Goal: Transaction & Acquisition: Purchase product/service

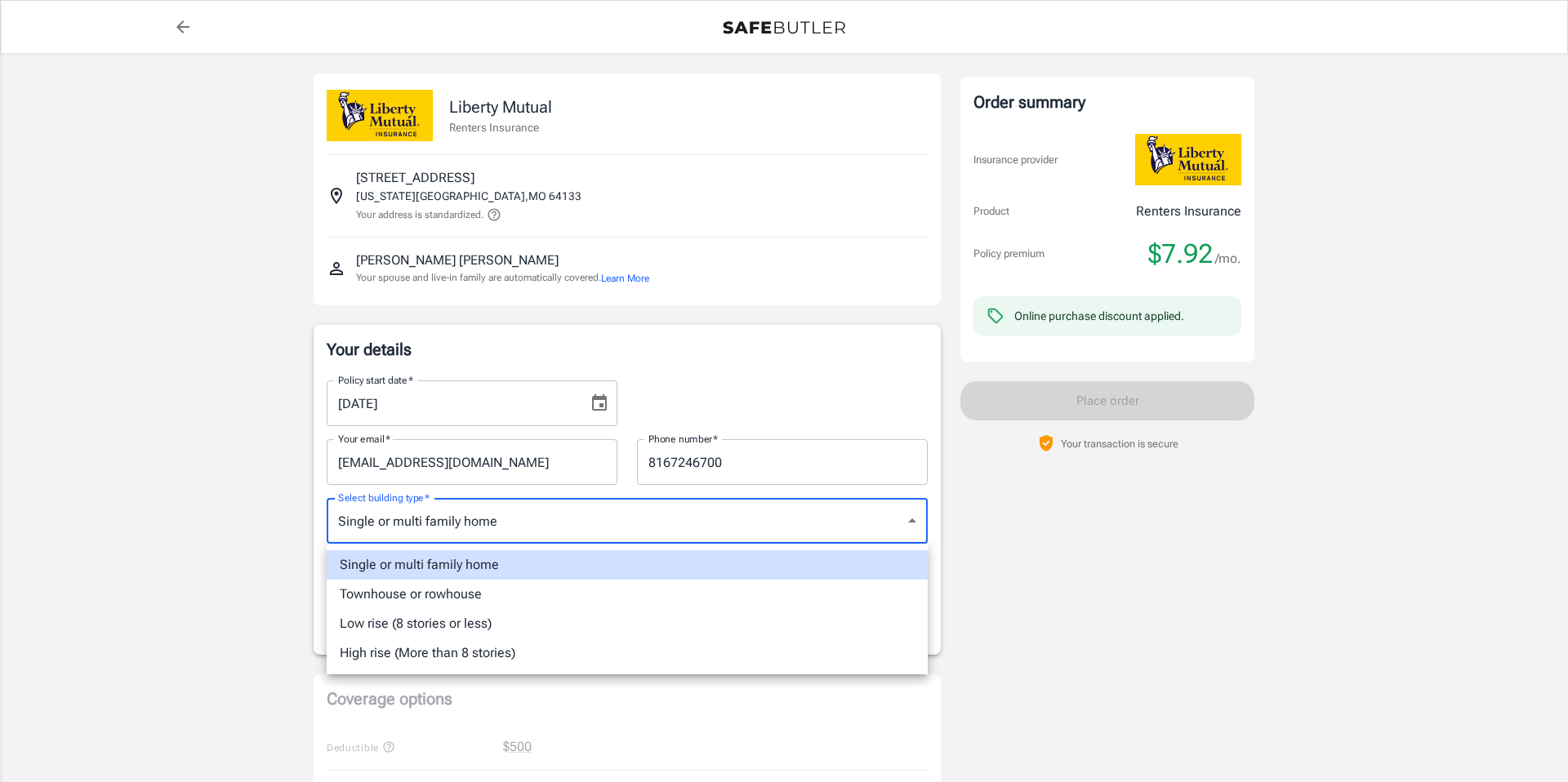
click at [912, 522] on body "Policy premium $ 7.92 /mo Liberty Mutual Renters Insurance [STREET_ADDRESS][US_…" at bounding box center [784, 771] width 1568 height 1543
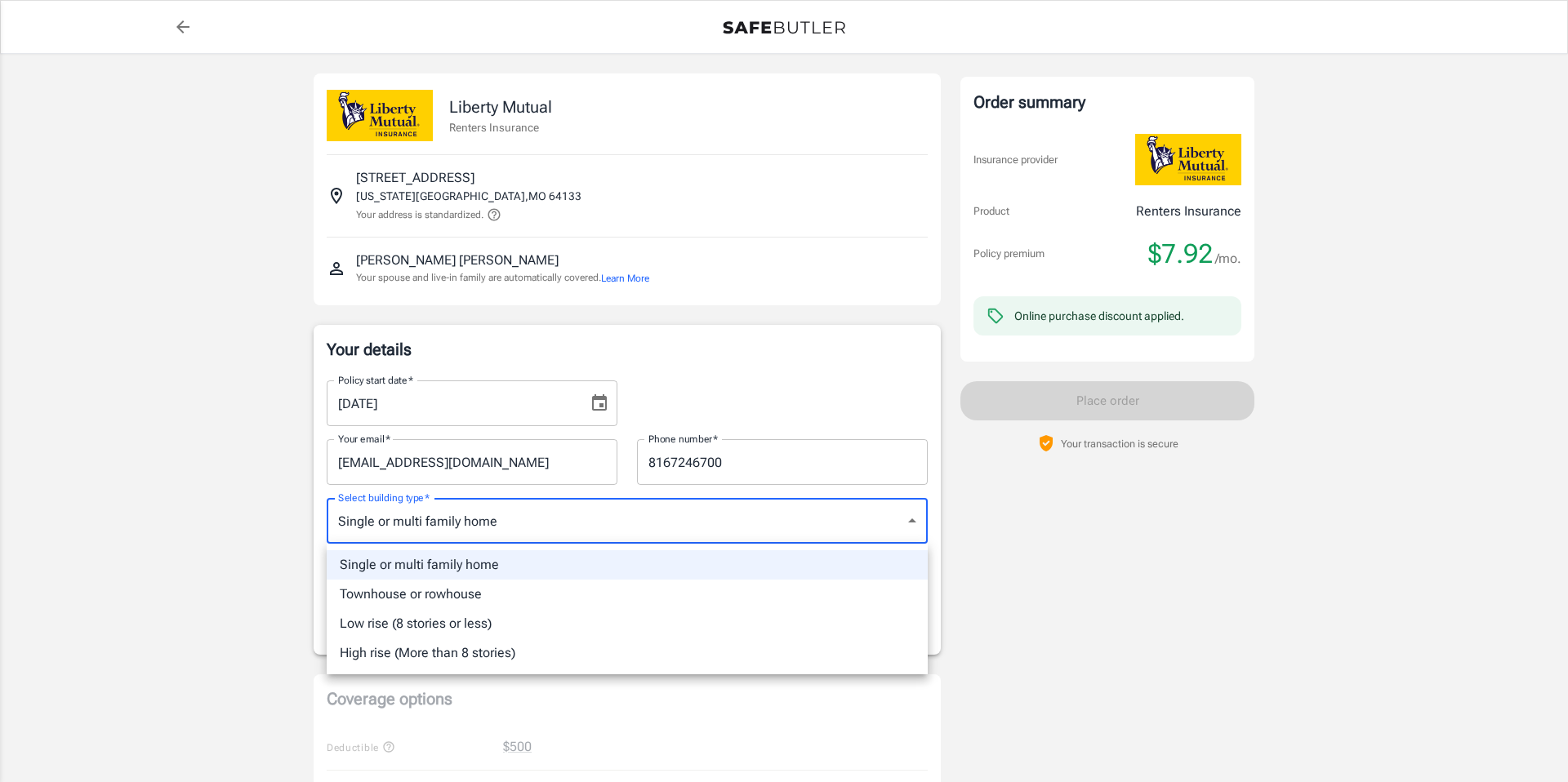
click at [912, 522] on div at bounding box center [784, 391] width 1568 height 782
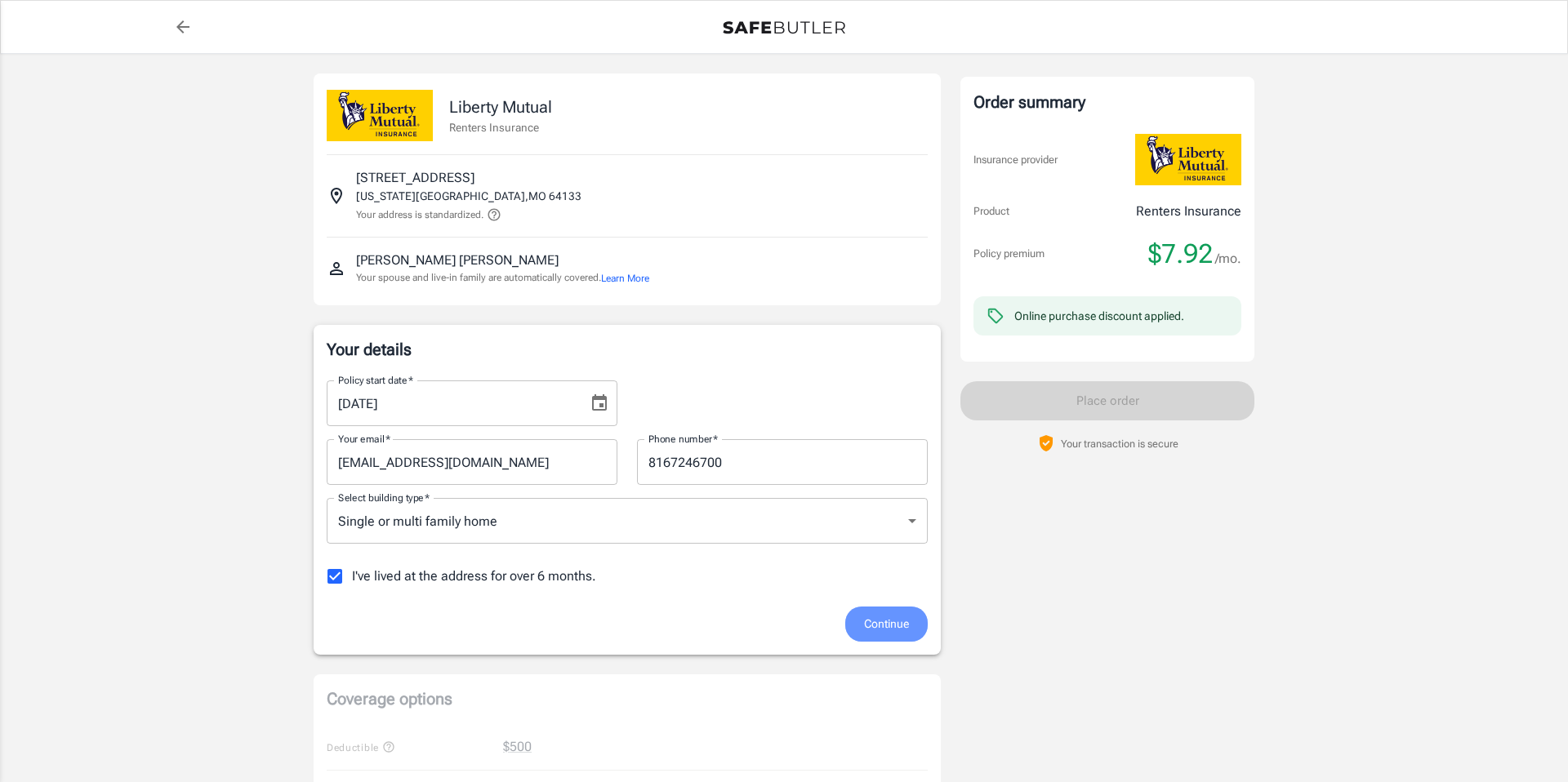
click at [878, 629] on span "Continue" at bounding box center [887, 624] width 45 height 21
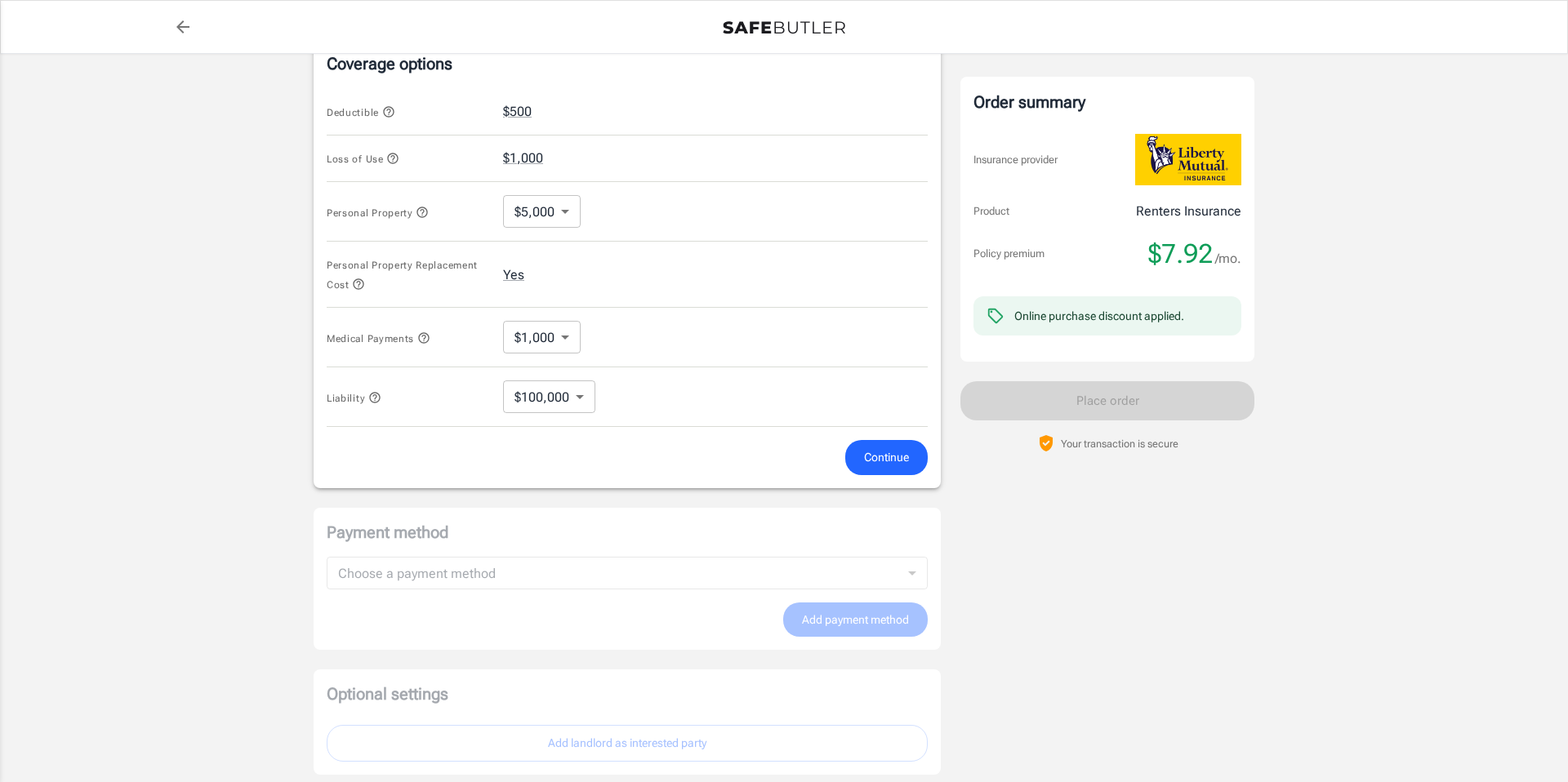
scroll to position [653, 0]
click at [877, 456] on span "Continue" at bounding box center [887, 454] width 45 height 21
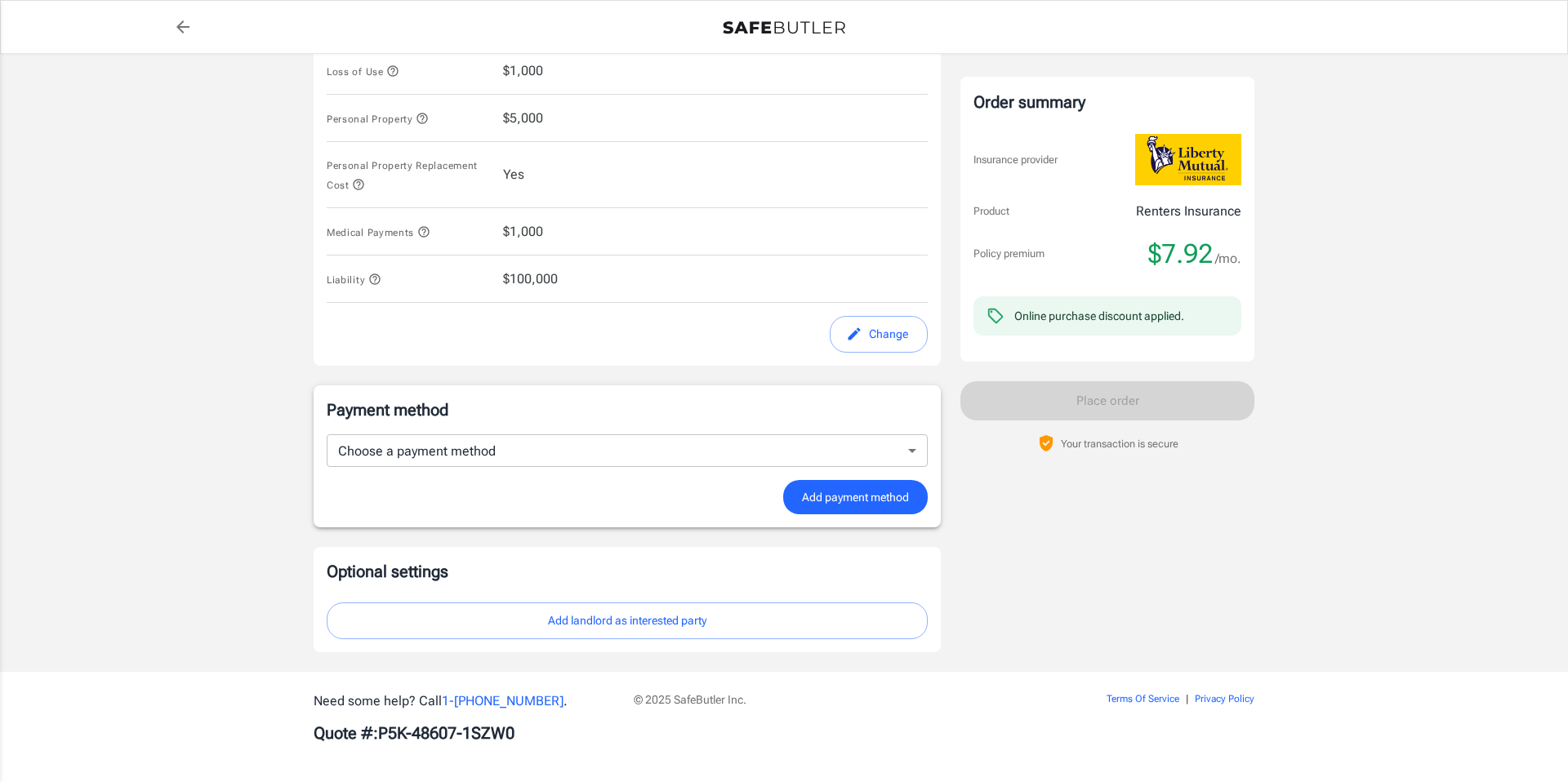
scroll to position [741, 0]
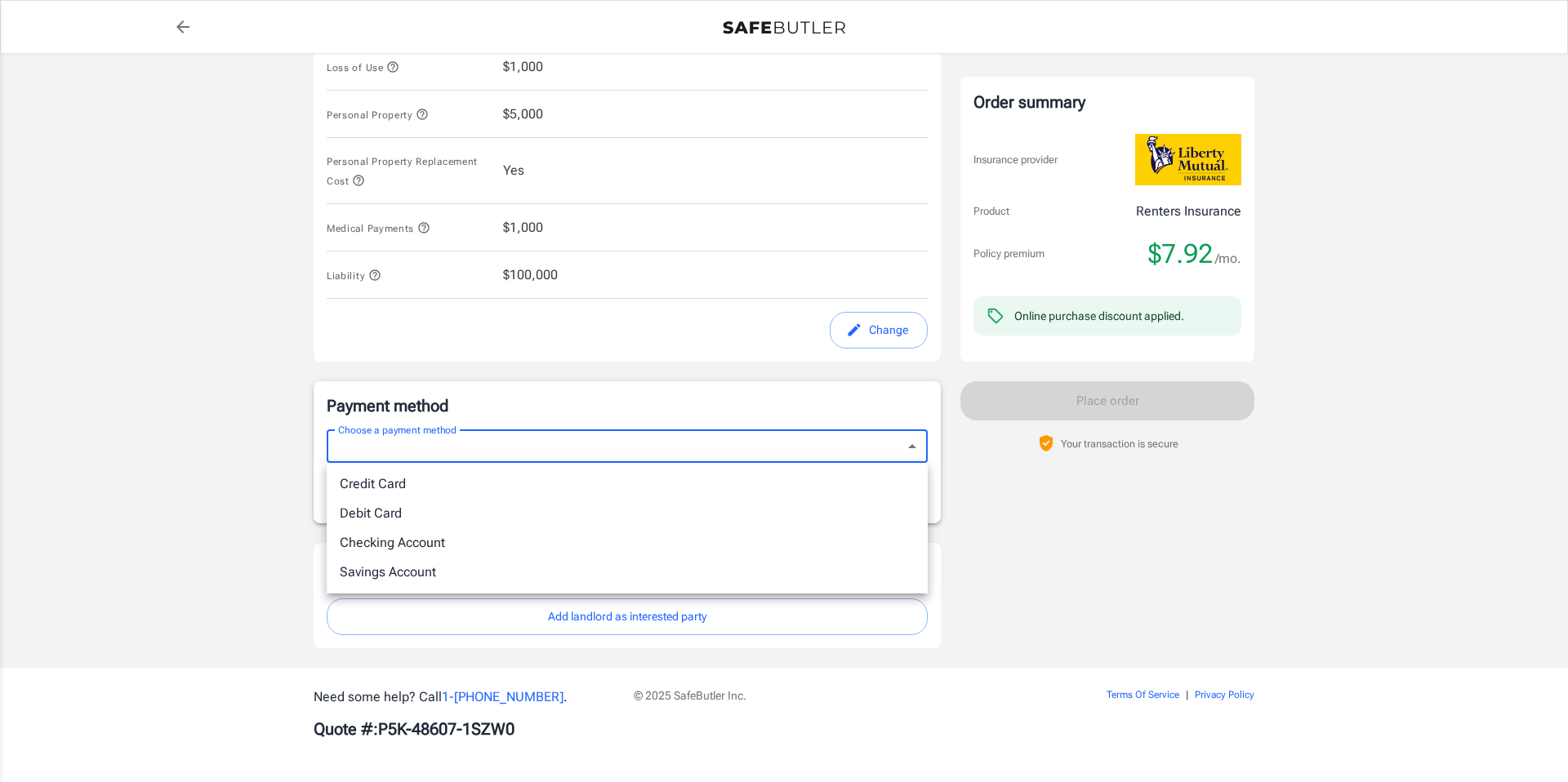
click at [910, 444] on body "Policy premium $ 7.92 /mo Liberty Mutual Renters Insurance [STREET_ADDRESS][US_…" at bounding box center [784, 20] width 1568 height 1523
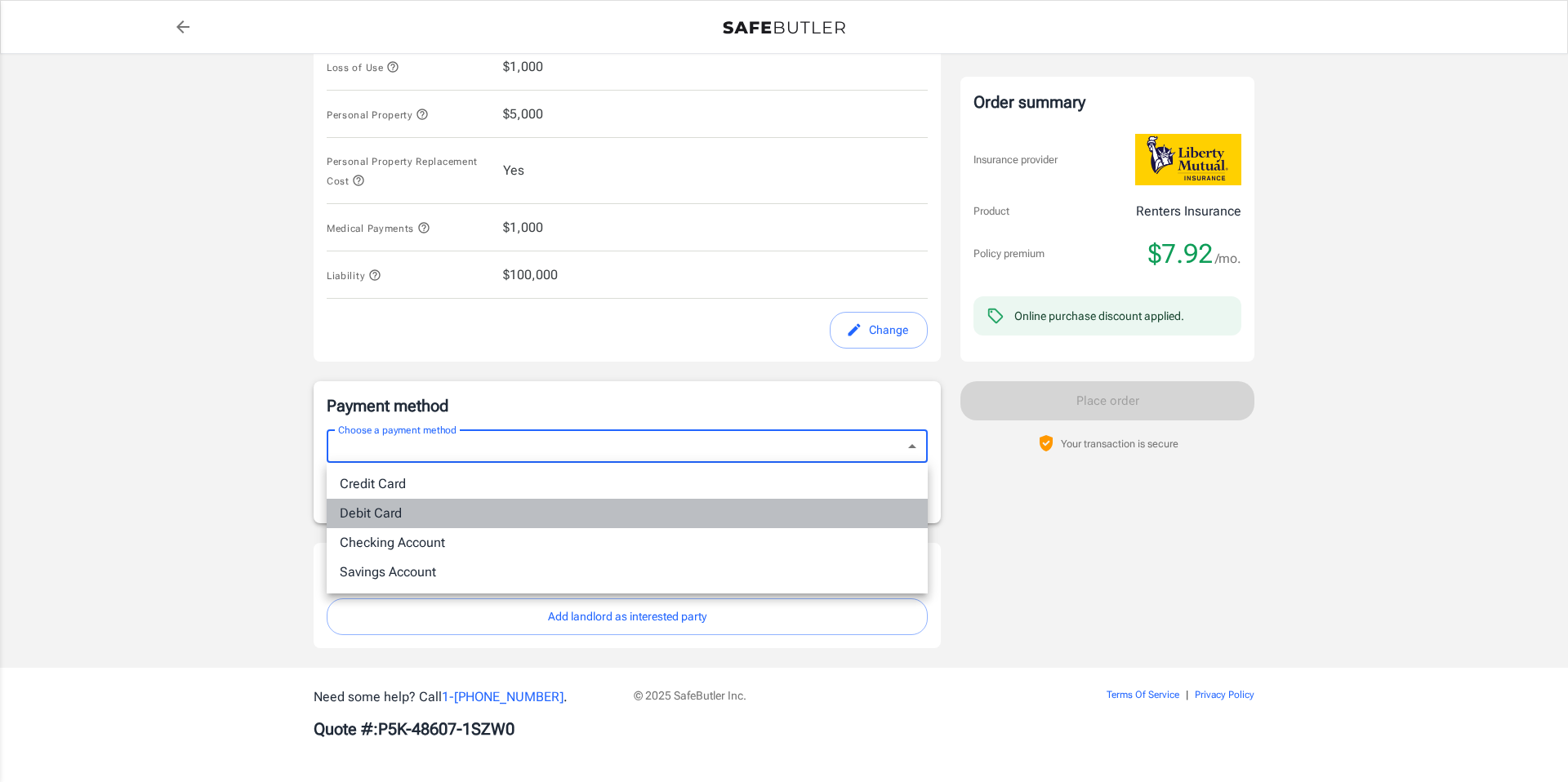
click at [786, 509] on li "Debit Card" at bounding box center [627, 513] width 601 height 29
type input "debit"
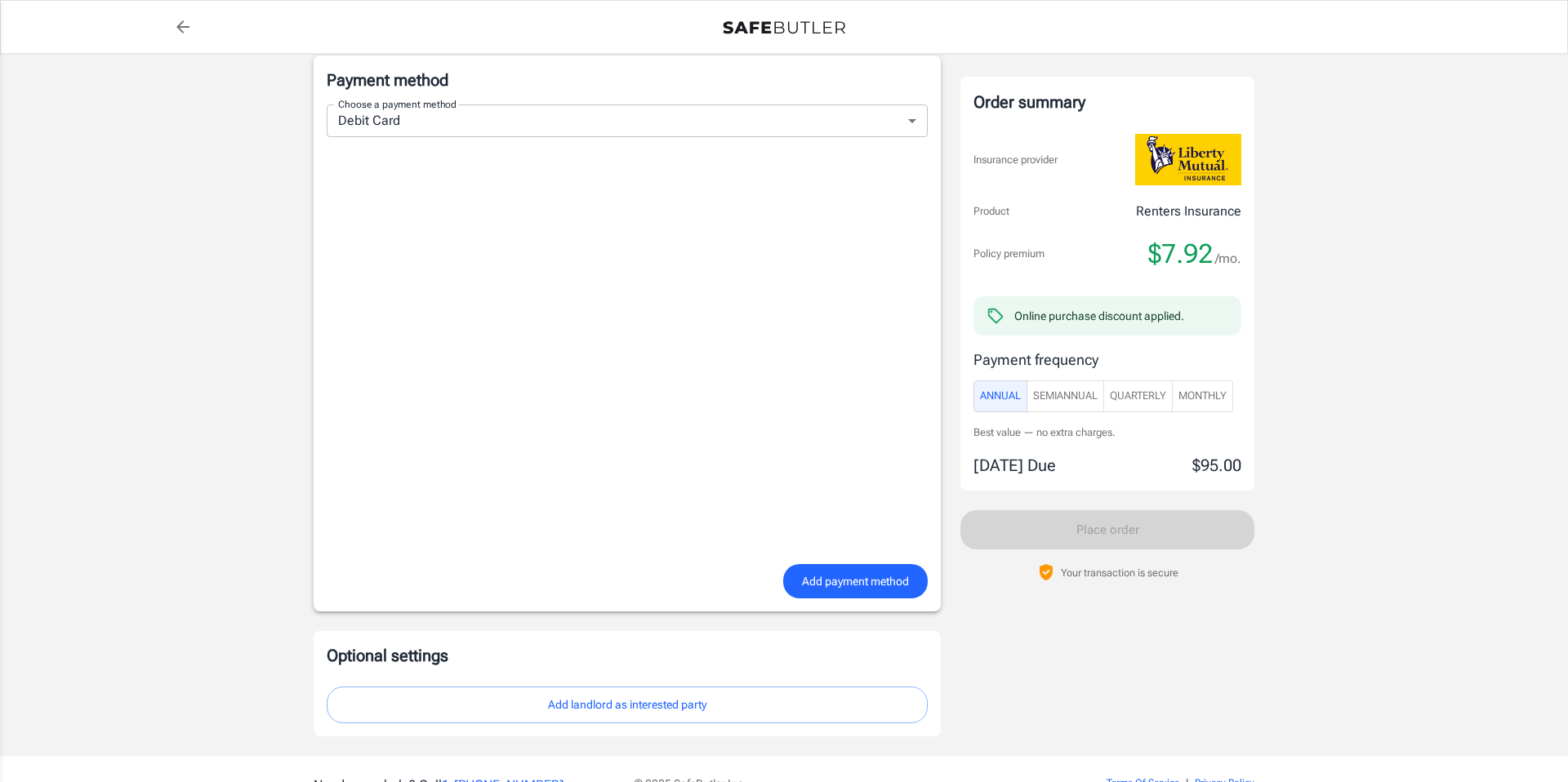
scroll to position [1079, 0]
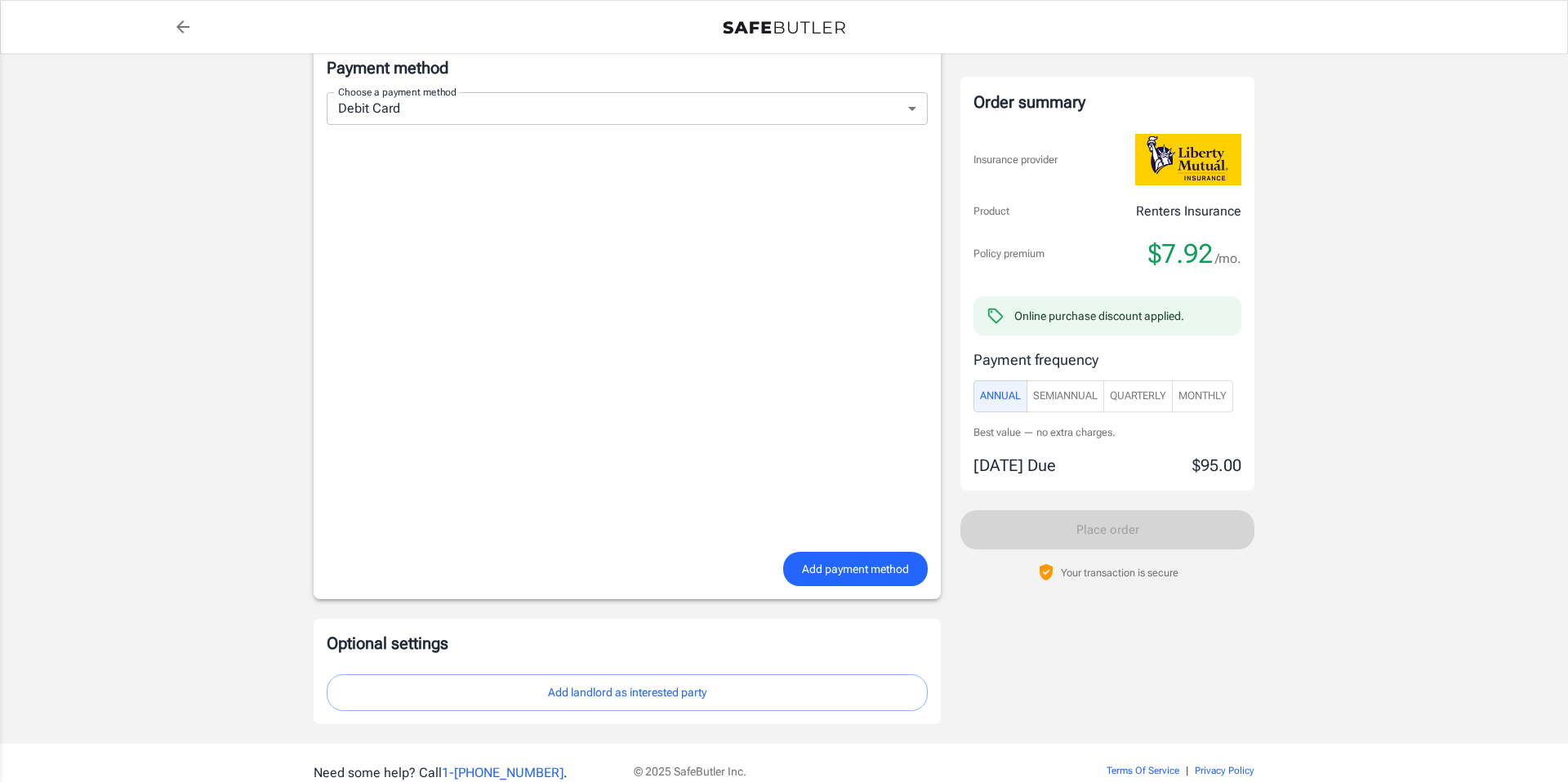
click at [1218, 400] on span "Monthly" at bounding box center [1203, 396] width 48 height 19
click at [878, 574] on span "Add payment method" at bounding box center [855, 569] width 107 height 21
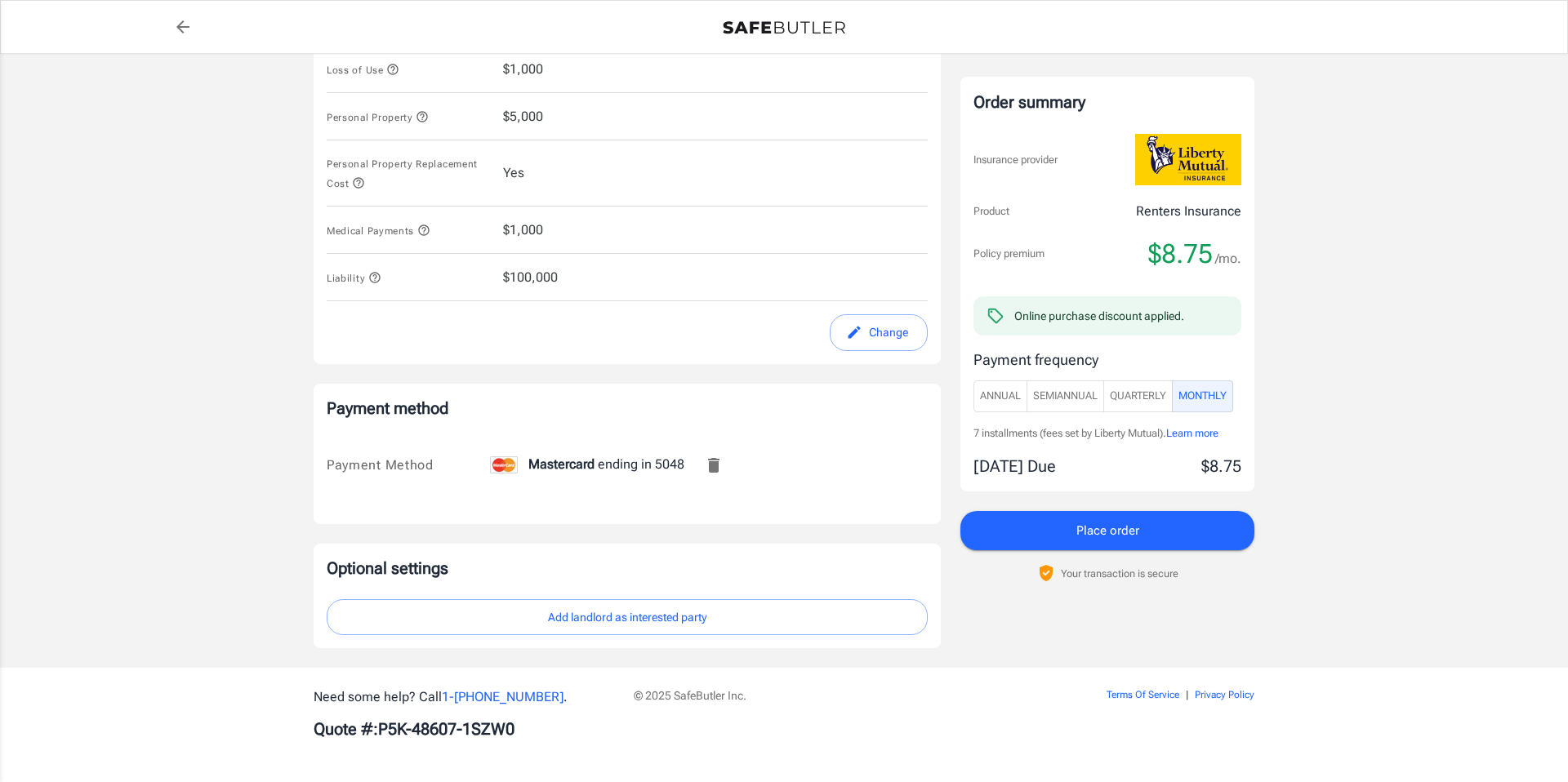
scroll to position [739, 0]
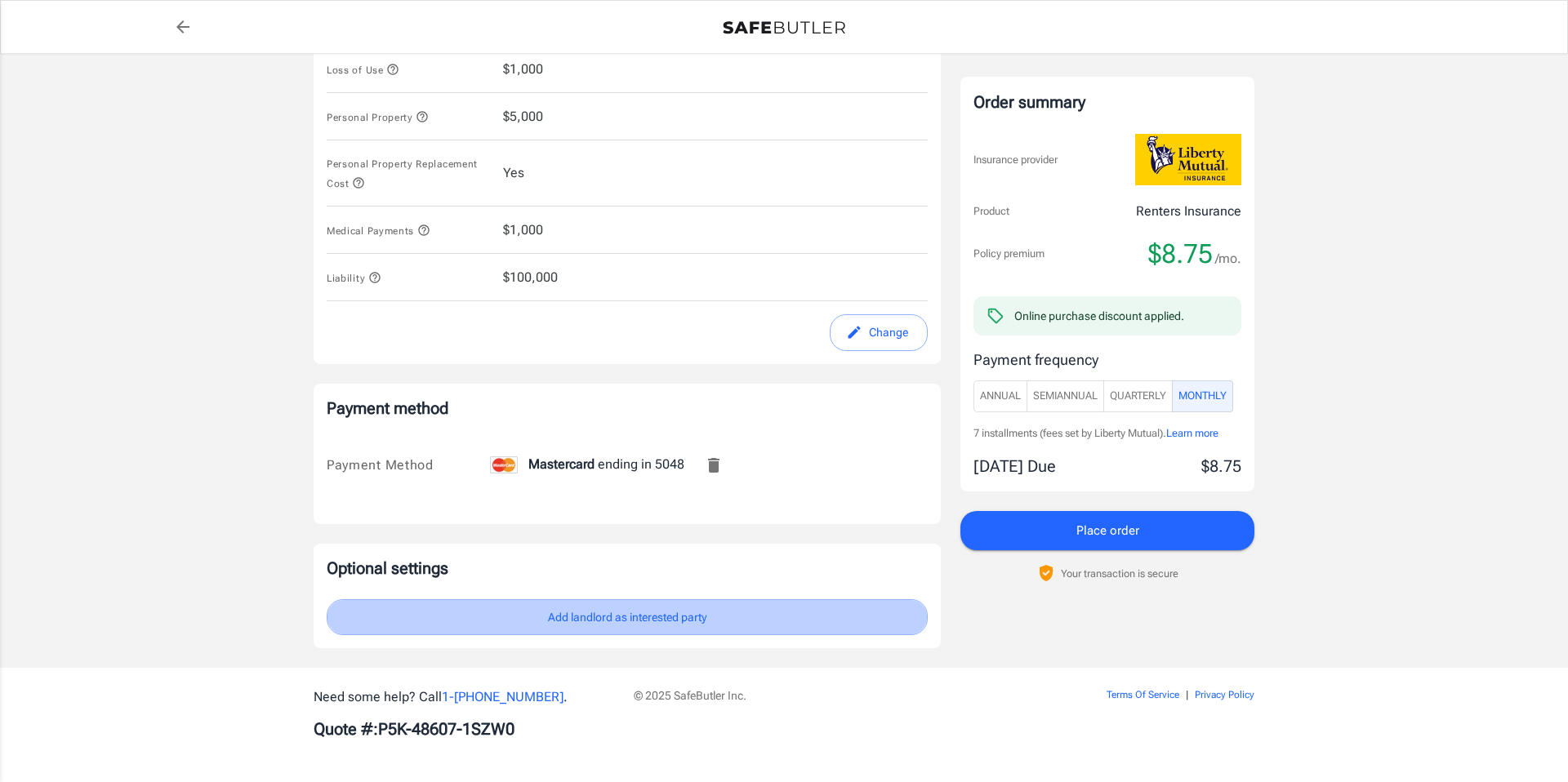
click at [765, 617] on button "Add landlord as interested party" at bounding box center [627, 617] width 601 height 36
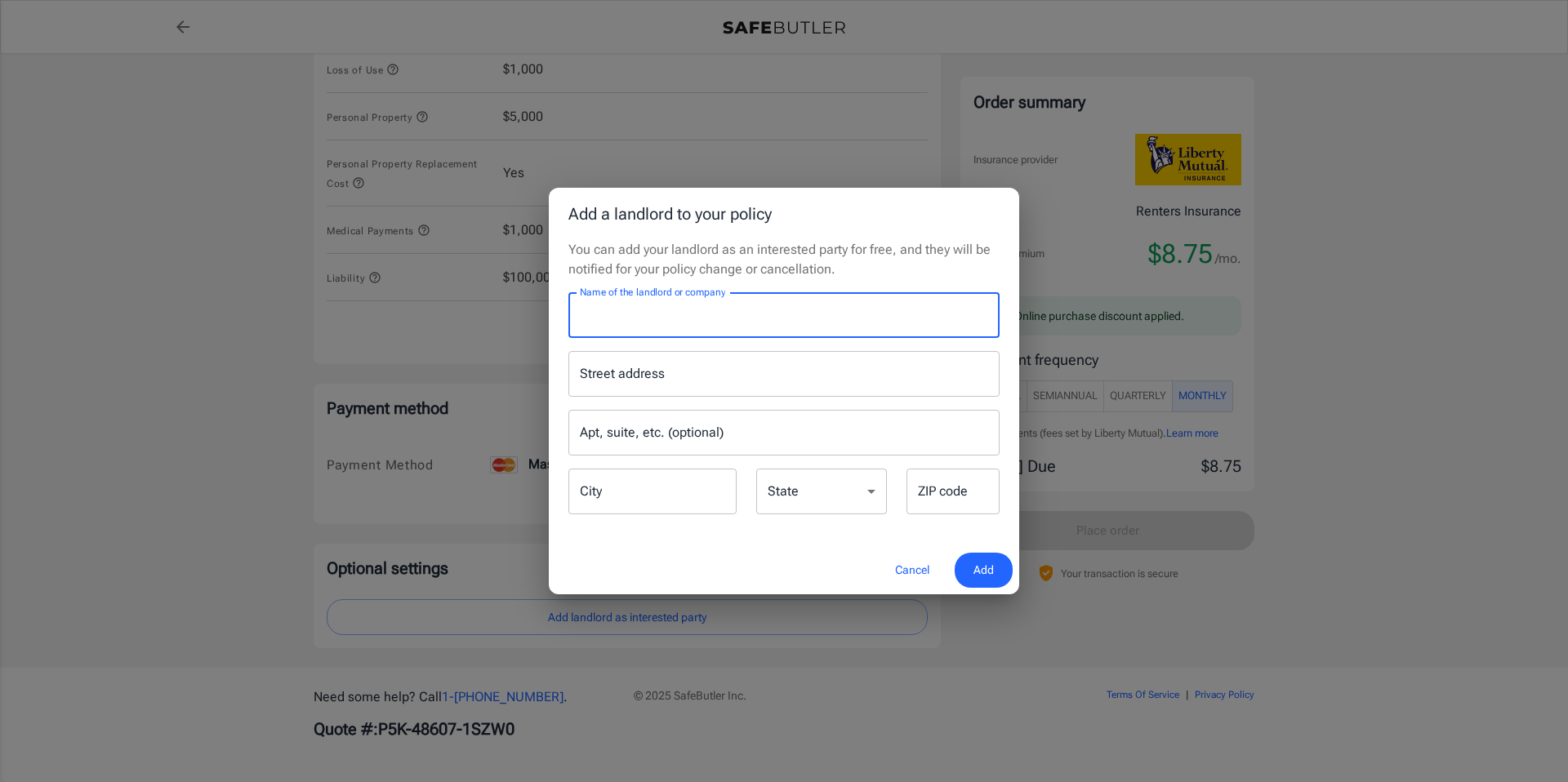
click at [874, 321] on input "Name of the landlord or company" at bounding box center [784, 315] width 431 height 46
type input "[GEOGRAPHIC_DATA]"
click at [804, 384] on input "Street address" at bounding box center [784, 374] width 417 height 31
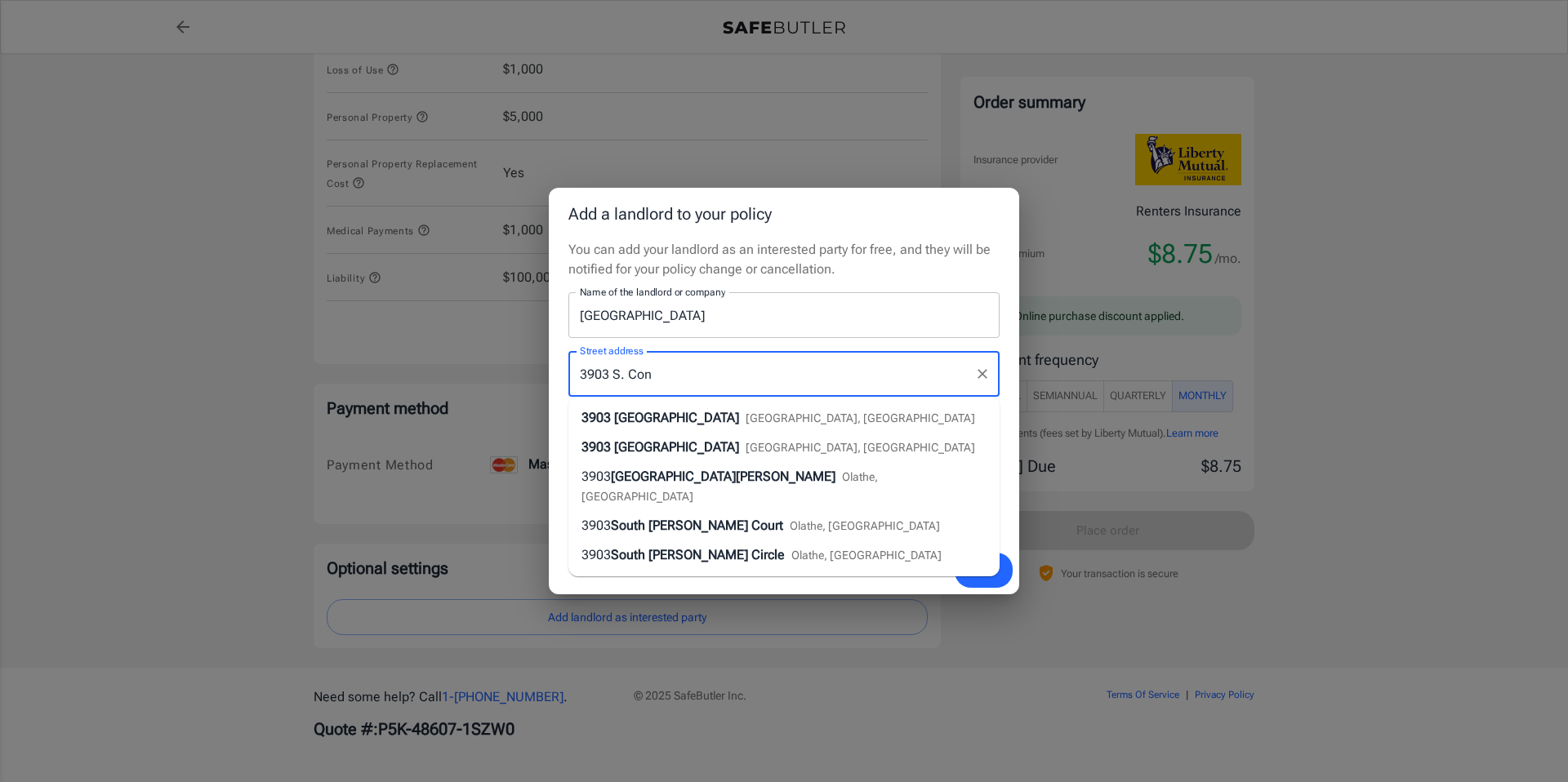
click at [789, 415] on span "[GEOGRAPHIC_DATA], [GEOGRAPHIC_DATA]" at bounding box center [860, 418] width 230 height 13
type input "[STREET_ADDRESS]"
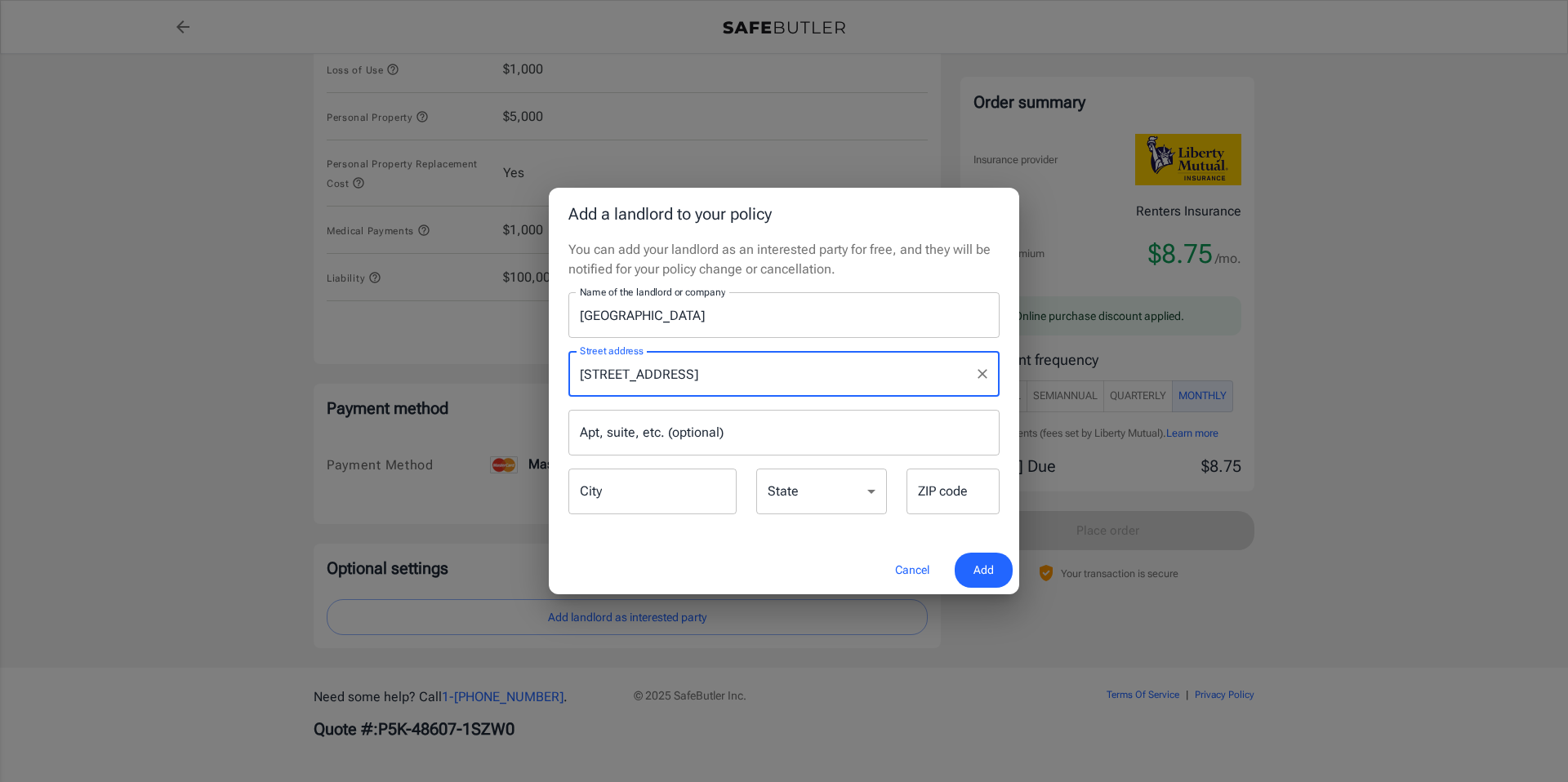
type input "Austin"
select select "[GEOGRAPHIC_DATA]"
type input "78704"
type input "[STREET_ADDRESS]"
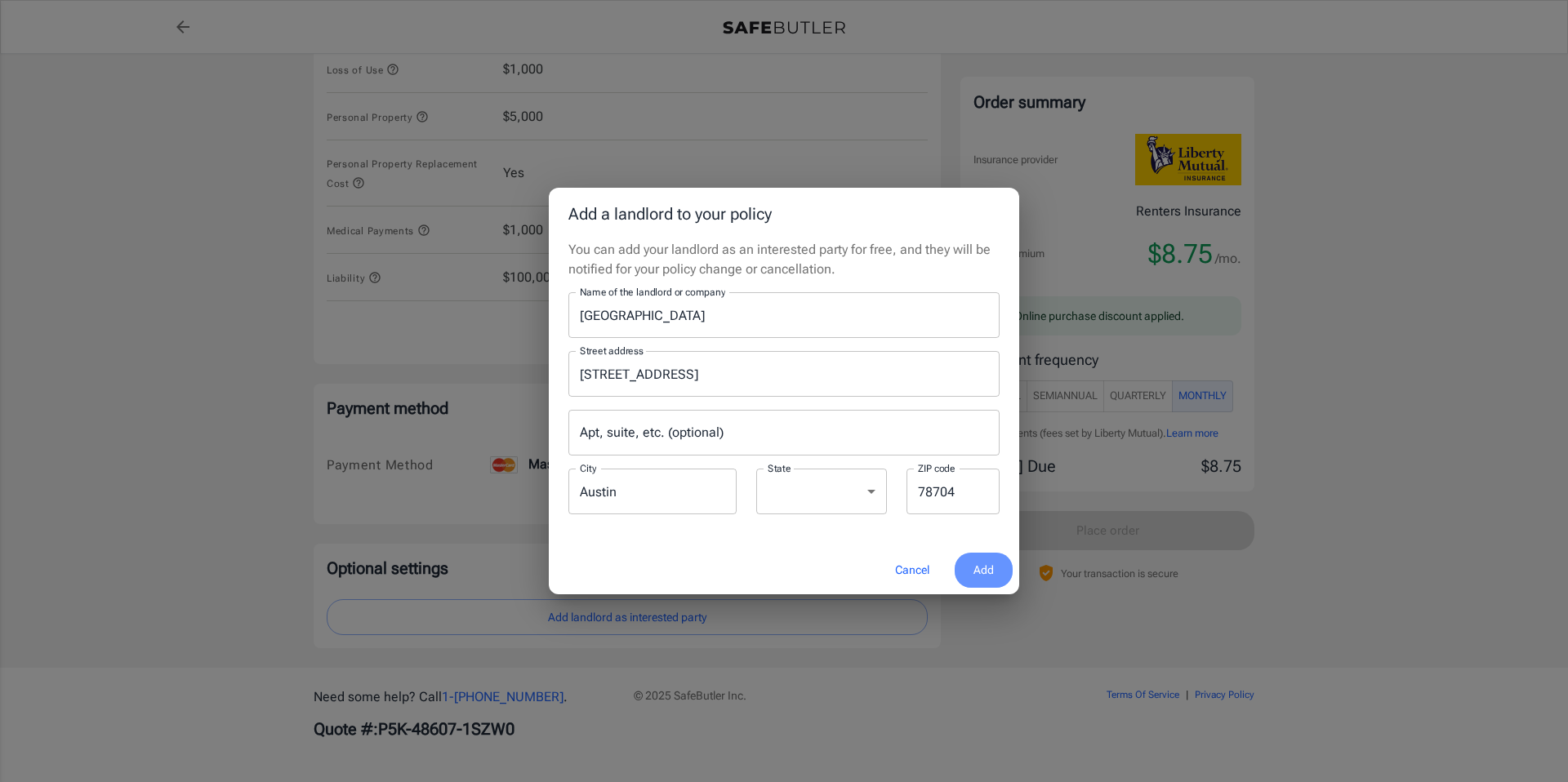
click at [979, 577] on span "Add" at bounding box center [984, 570] width 21 height 21
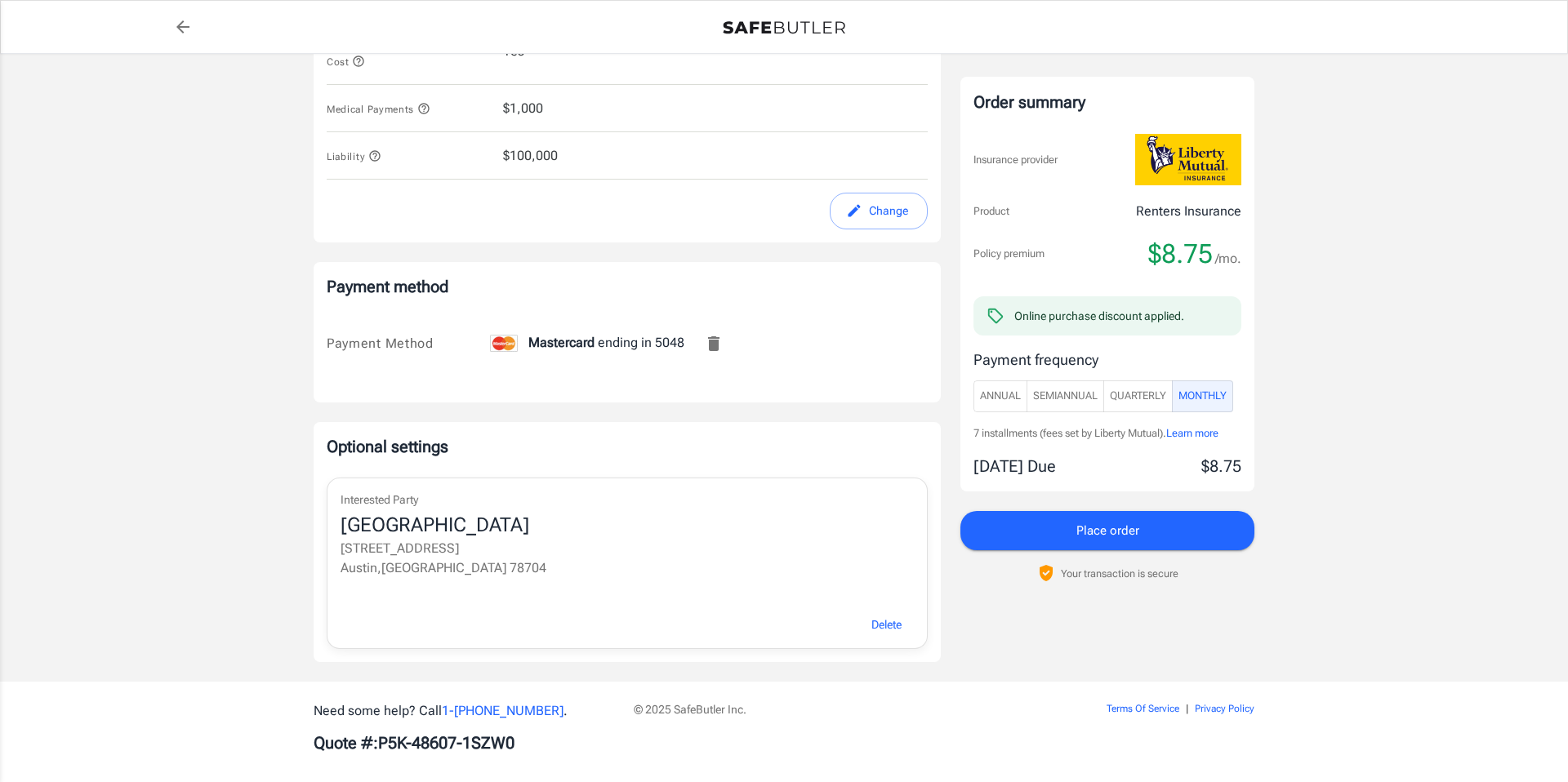
scroll to position [874, 0]
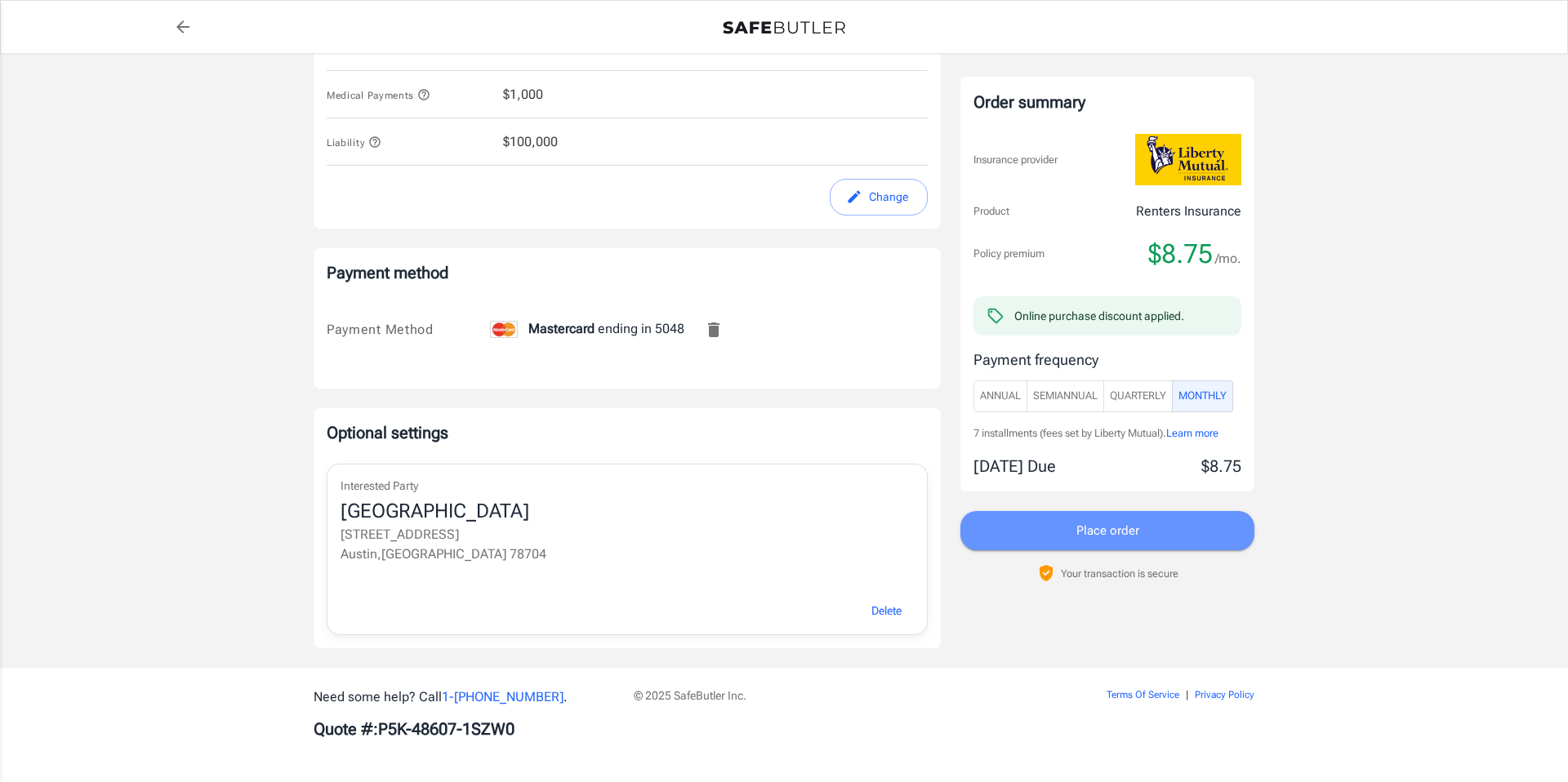
click at [1077, 536] on span "Place order" at bounding box center [1108, 531] width 63 height 22
